Goal: Transaction & Acquisition: Obtain resource

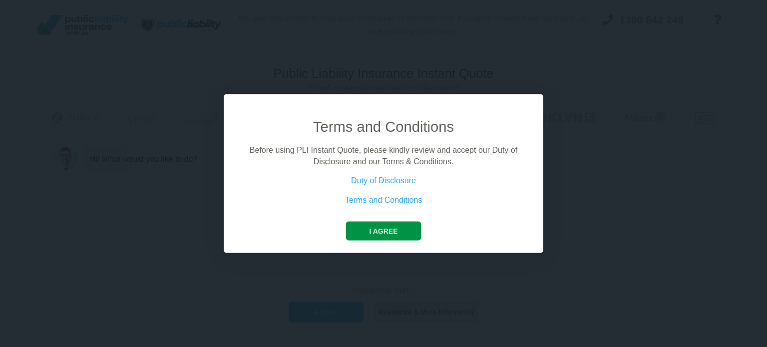
click at [390, 235] on button "I agree" at bounding box center [383, 231] width 74 height 19
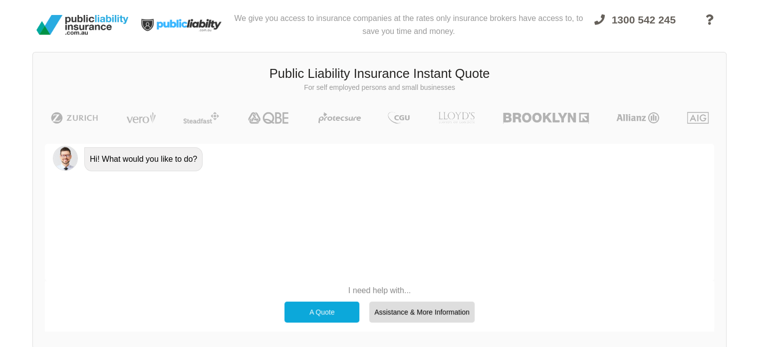
click at [347, 310] on div "A Quote" at bounding box center [322, 312] width 75 height 21
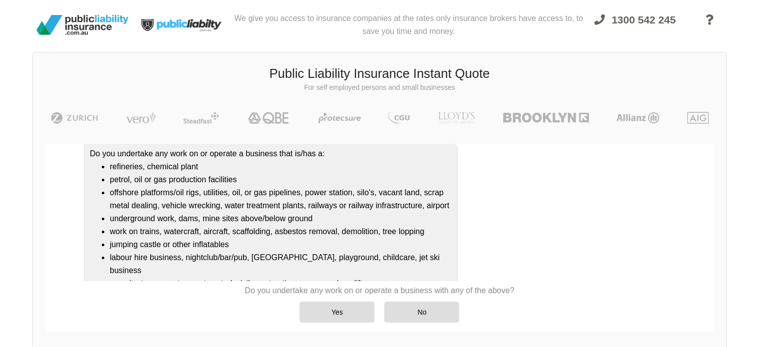
scroll to position [125, 0]
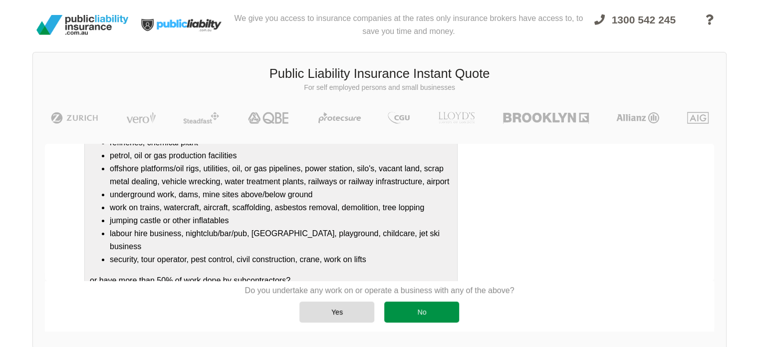
click at [425, 315] on div "No" at bounding box center [421, 312] width 75 height 21
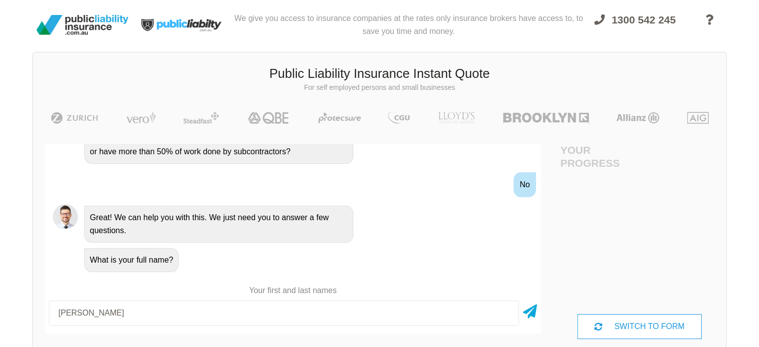
scroll to position [295, 0]
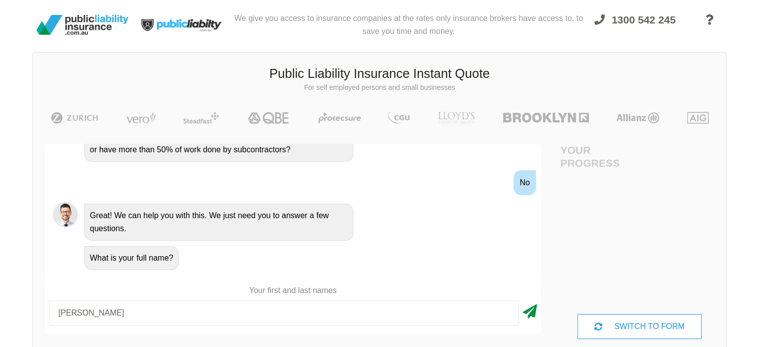
type input "[PERSON_NAME]"
click at [529, 313] on icon at bounding box center [530, 310] width 14 height 18
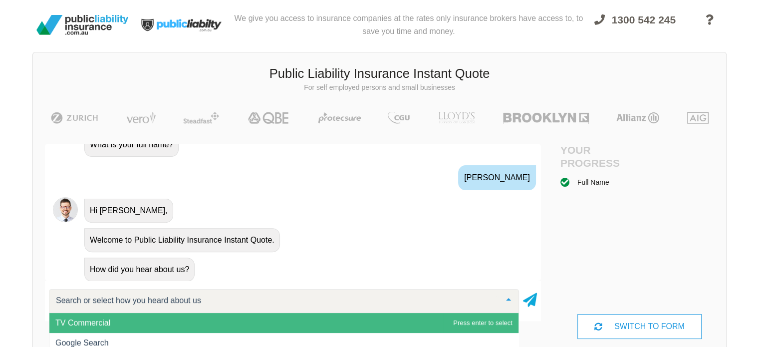
scroll to position [418, 0]
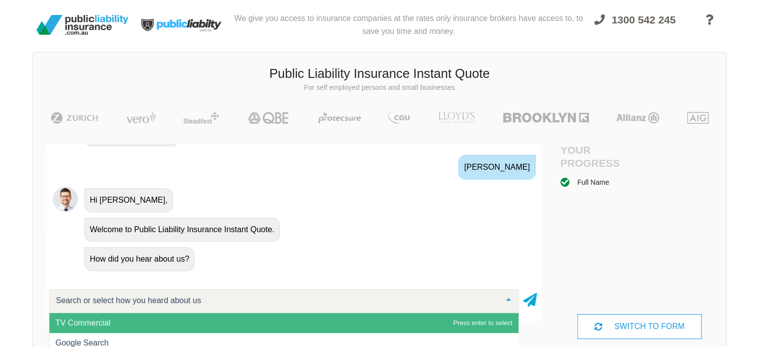
click at [130, 321] on span "TV Commercial" at bounding box center [283, 323] width 469 height 20
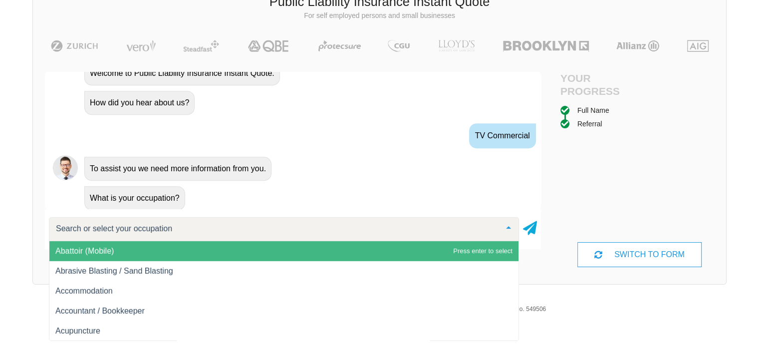
scroll to position [76, 0]
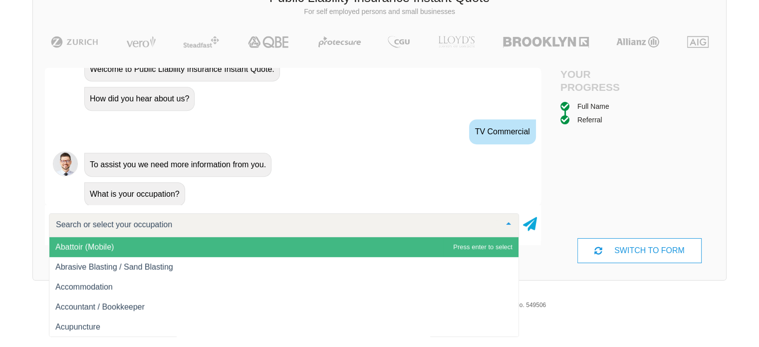
click at [120, 222] on input "text" at bounding box center [275, 225] width 445 height 10
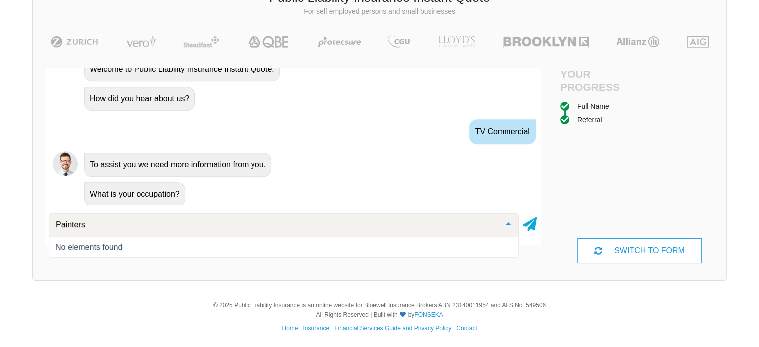
type input "Painter"
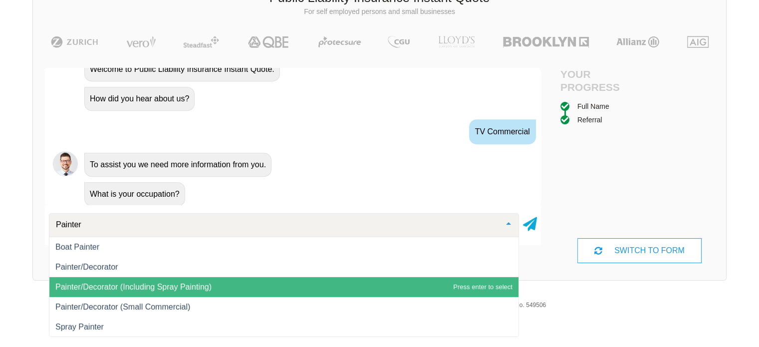
click at [97, 286] on span "Painter/Decorator (Including Spray Painting)" at bounding box center [133, 287] width 156 height 8
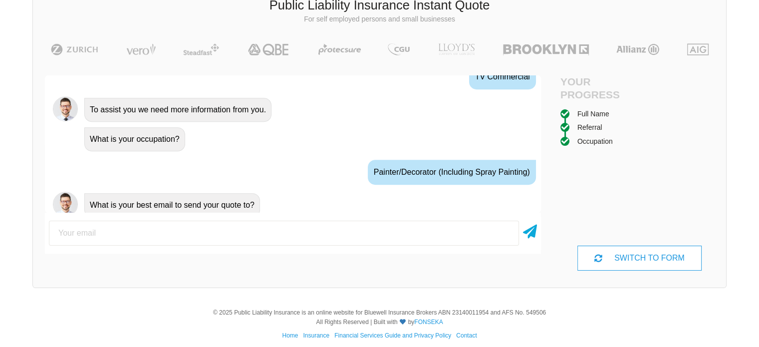
scroll to position [568, 0]
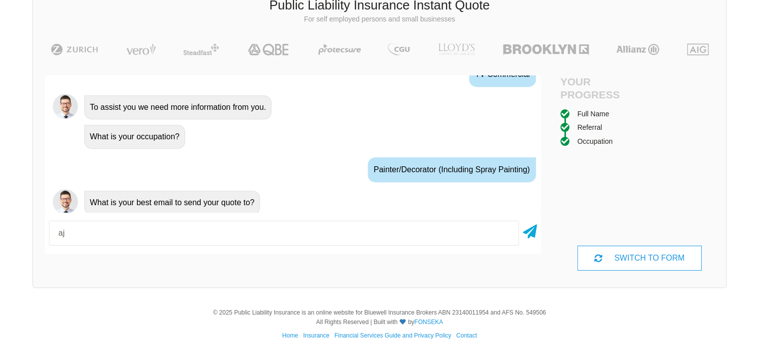
type input "a"
type input "[EMAIL_ADDRESS][DOMAIN_NAME]"
click at [533, 235] on icon at bounding box center [530, 230] width 14 height 18
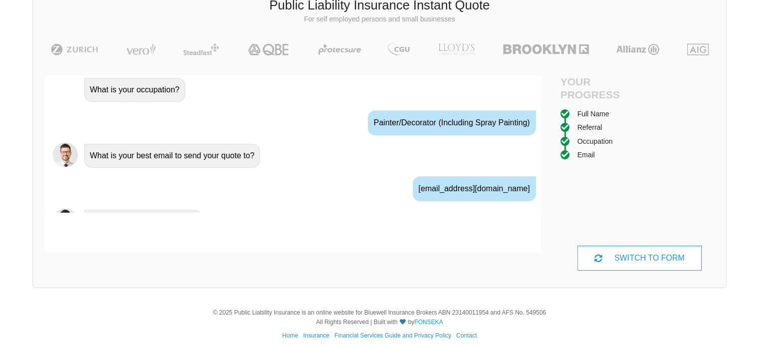
scroll to position [633, 0]
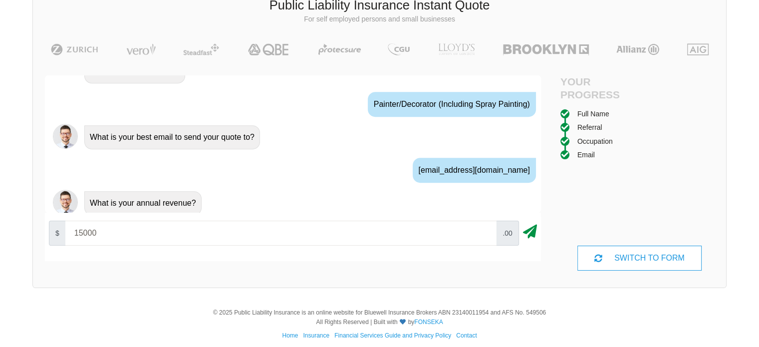
type input "15000"
click at [529, 232] on icon at bounding box center [530, 230] width 14 height 18
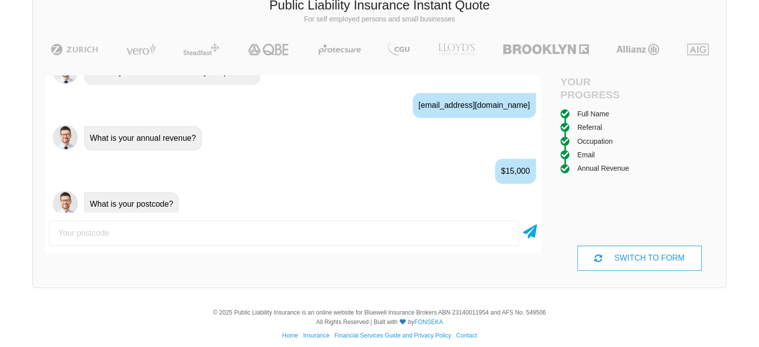
scroll to position [699, 0]
type input "6064"
click at [534, 233] on icon at bounding box center [530, 230] width 14 height 18
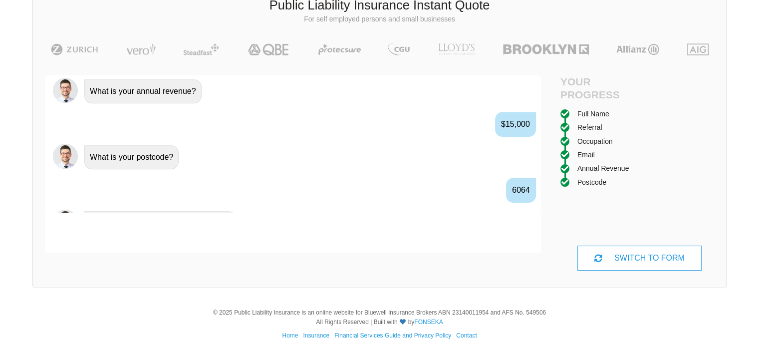
scroll to position [764, 0]
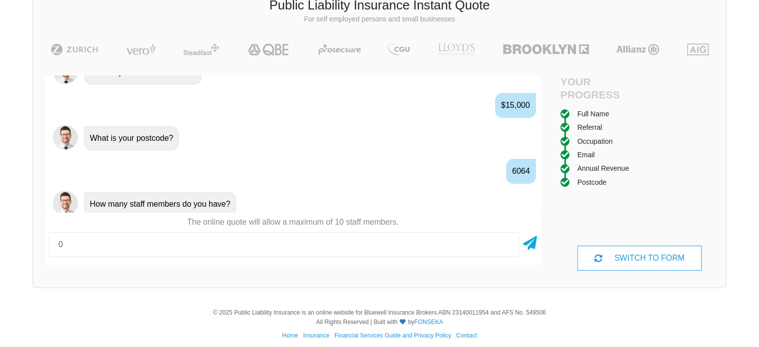
type input "0"
click at [539, 243] on div "0" at bounding box center [293, 244] width 496 height 33
click at [535, 243] on icon at bounding box center [530, 241] width 14 height 18
